Goal: Information Seeking & Learning: Check status

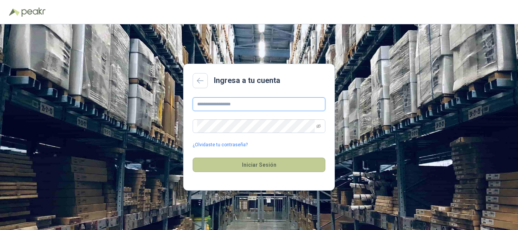
type input "**********"
click at [265, 165] on button "Iniciar Sesión" at bounding box center [259, 165] width 133 height 14
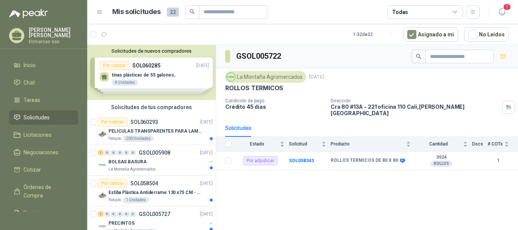
click at [510, 13] on header "Mis solicitudes 22 Todas 1" at bounding box center [302, 12] width 431 height 24
click at [503, 11] on icon "button" at bounding box center [501, 11] width 9 height 9
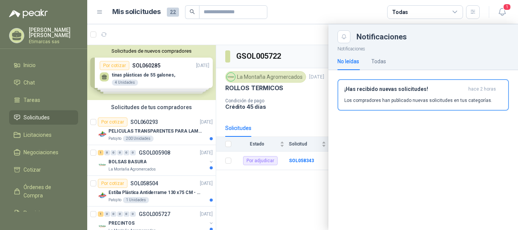
click at [280, 211] on div at bounding box center [302, 127] width 431 height 206
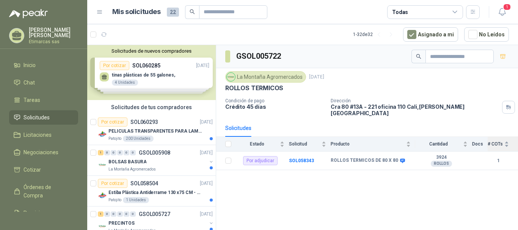
click at [506, 140] on div "# COTs" at bounding box center [497, 144] width 21 height 8
click at [513, 152] on td "1" at bounding box center [502, 161] width 30 height 19
click at [473, 153] on td at bounding box center [480, 161] width 16 height 19
click at [233, 154] on td at bounding box center [226, 161] width 20 height 19
click at [504, 9] on span "1" at bounding box center [507, 6] width 8 height 7
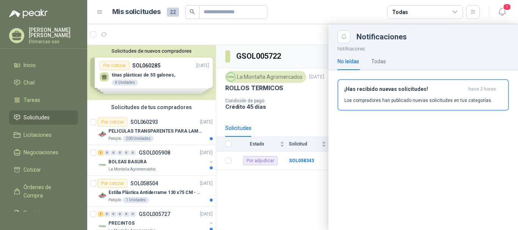
click at [509, 13] on header "Mis solicitudes 22 Todas 1" at bounding box center [302, 12] width 431 height 24
click at [502, 15] on icon "button" at bounding box center [501, 11] width 9 height 9
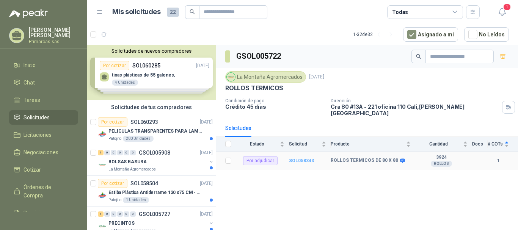
click at [296, 158] on b "SOL058343" at bounding box center [301, 160] width 25 height 5
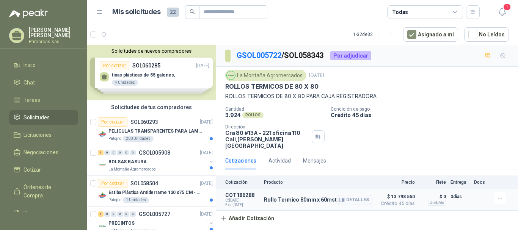
click at [237, 192] on p "COT186288" at bounding box center [242, 195] width 34 height 6
click at [272, 157] on div "Actividad" at bounding box center [279, 161] width 22 height 8
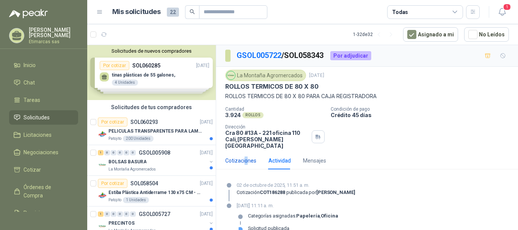
click at [245, 157] on div "Cotizaciones" at bounding box center [240, 161] width 31 height 8
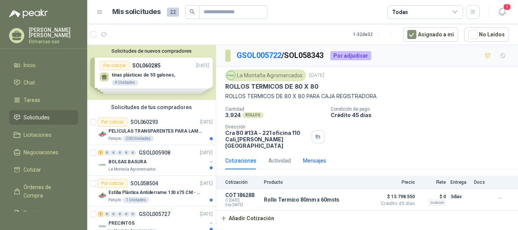
click at [315, 157] on div "Mensajes" at bounding box center [314, 161] width 23 height 8
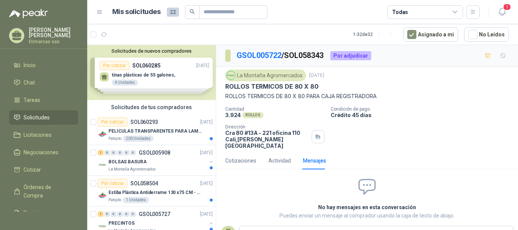
click at [166, 90] on div "Solicitudes de nuevos compradores Por cotizar SOL060285 [DATE] tinas plásticas …" at bounding box center [151, 72] width 128 height 55
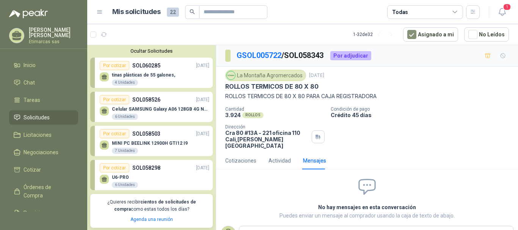
click at [166, 101] on div "Por cotizar SOL058526 [DATE]" at bounding box center [155, 99] width 110 height 9
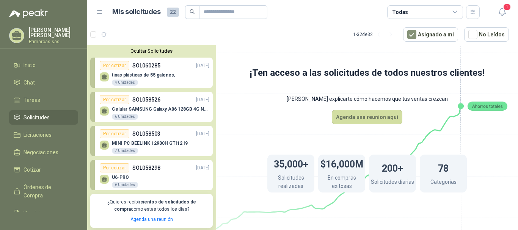
click at [163, 137] on div "Por cotizar SOL058503 [DATE]" at bounding box center [155, 133] width 110 height 9
drag, startPoint x: 506, startPoint y: 13, endPoint x: 501, endPoint y: 12, distance: 4.7
click at [501, 12] on icon "button" at bounding box center [501, 11] width 9 height 9
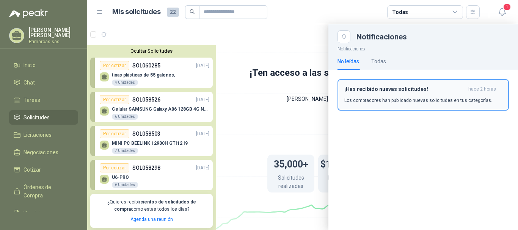
click at [411, 90] on h3 "¡Has recibido nuevas solicitudes!" at bounding box center [404, 89] width 121 height 6
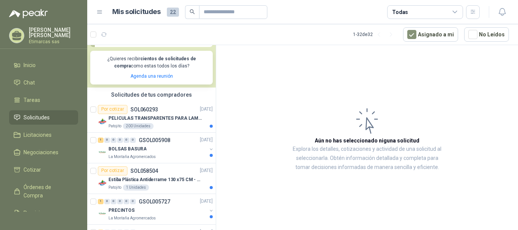
scroll to position [35, 0]
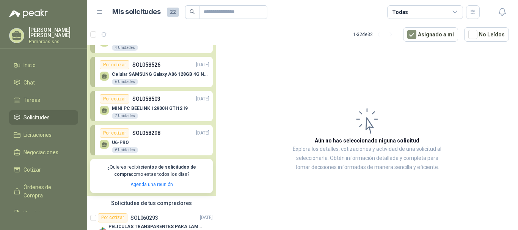
click at [40, 116] on span "Solicitudes" at bounding box center [36, 117] width 26 height 8
click at [50, 116] on li "Solicitudes" at bounding box center [44, 117] width 60 height 8
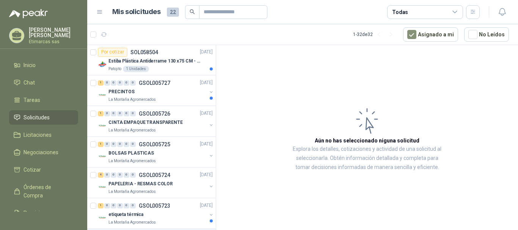
scroll to position [262, 0]
click at [160, 127] on div "La Montaña Agromercados" at bounding box center [157, 130] width 98 height 6
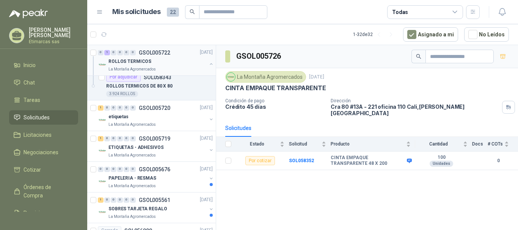
scroll to position [490, 0]
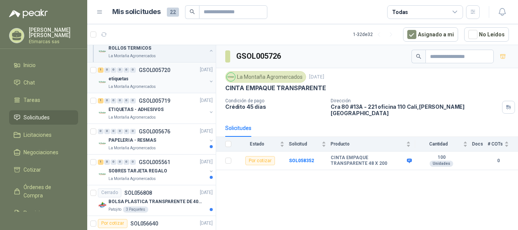
click at [135, 78] on div "etiquetas" at bounding box center [157, 79] width 98 height 9
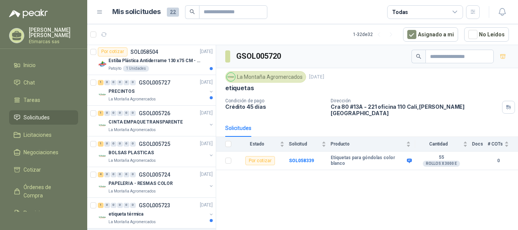
scroll to position [35, 0]
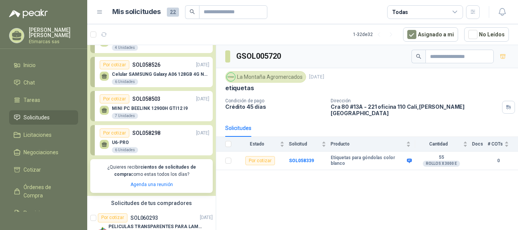
click at [315, 176] on div "GSOL005720 La Montaña Agromercados [DATE] etiquetas Condición de pago Crédito 4…" at bounding box center [367, 139] width 302 height 188
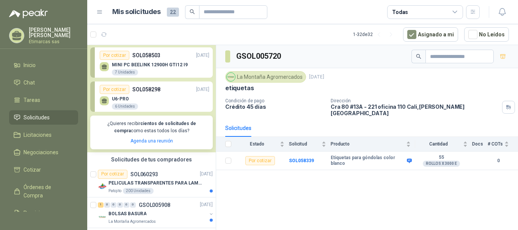
scroll to position [0, 0]
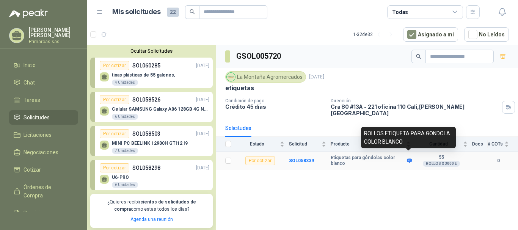
click at [407, 158] on icon at bounding box center [409, 160] width 5 height 5
click at [409, 159] on div "Etiquetas para góndolas color blanco" at bounding box center [370, 161] width 80 height 12
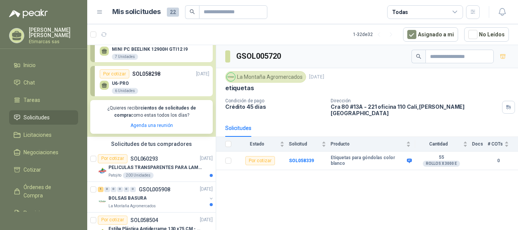
scroll to position [76, 0]
